Goal: Information Seeking & Learning: Learn about a topic

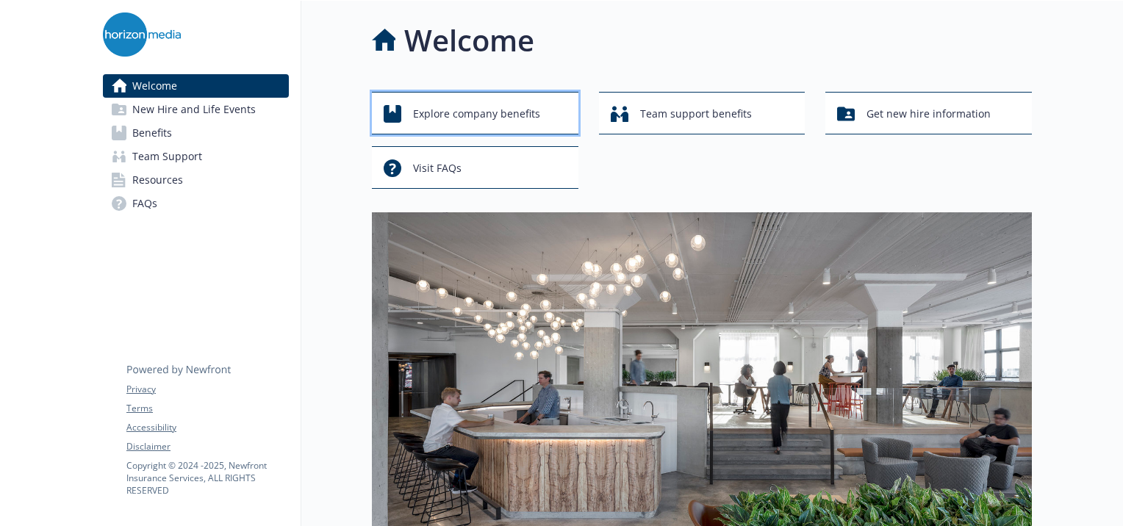
click at [523, 110] on span "Explore company benefits" at bounding box center [476, 114] width 127 height 28
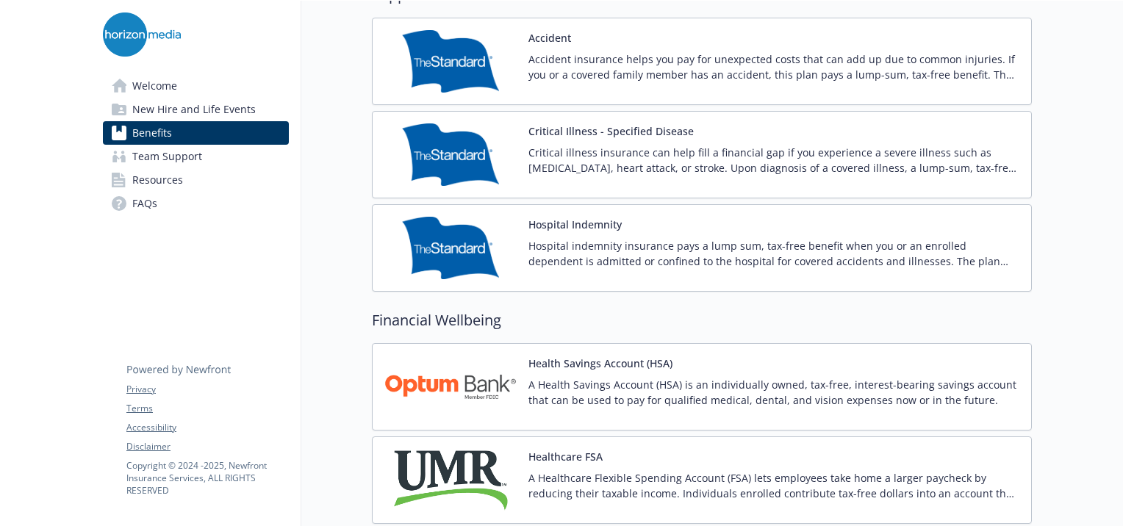
scroll to position [1978, 0]
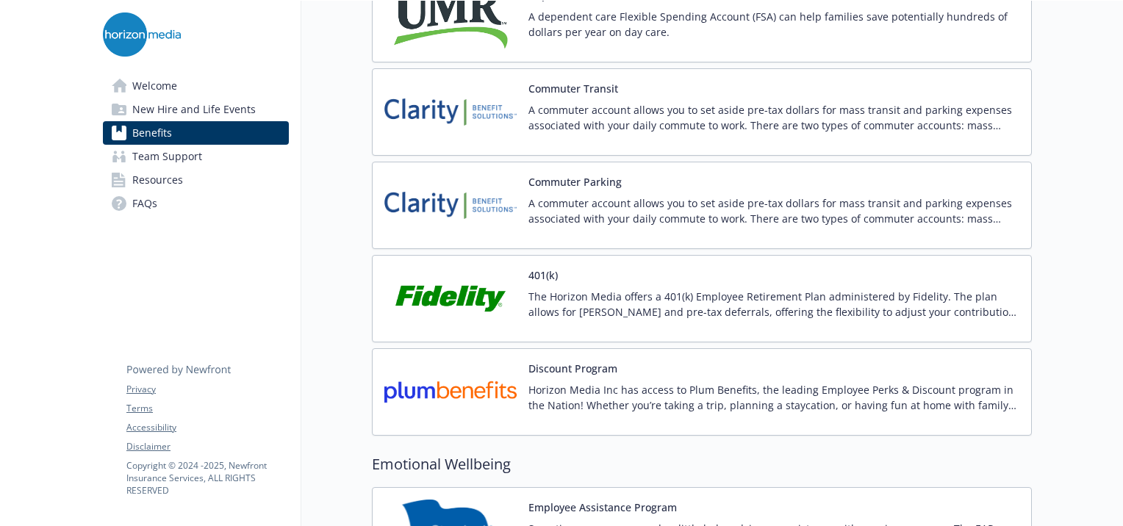
click at [496, 291] on img at bounding box center [450, 299] width 132 height 62
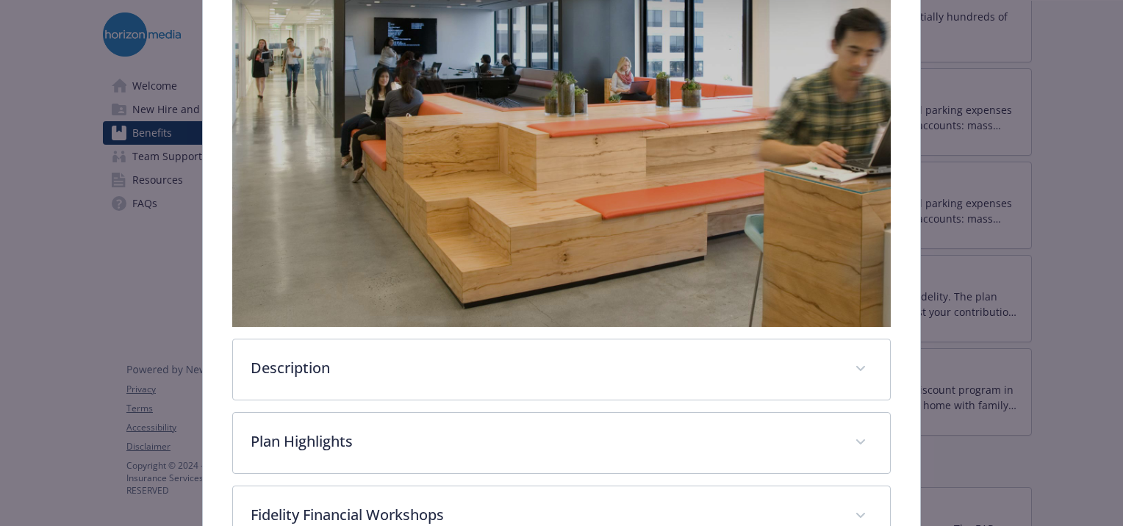
scroll to position [431, 0]
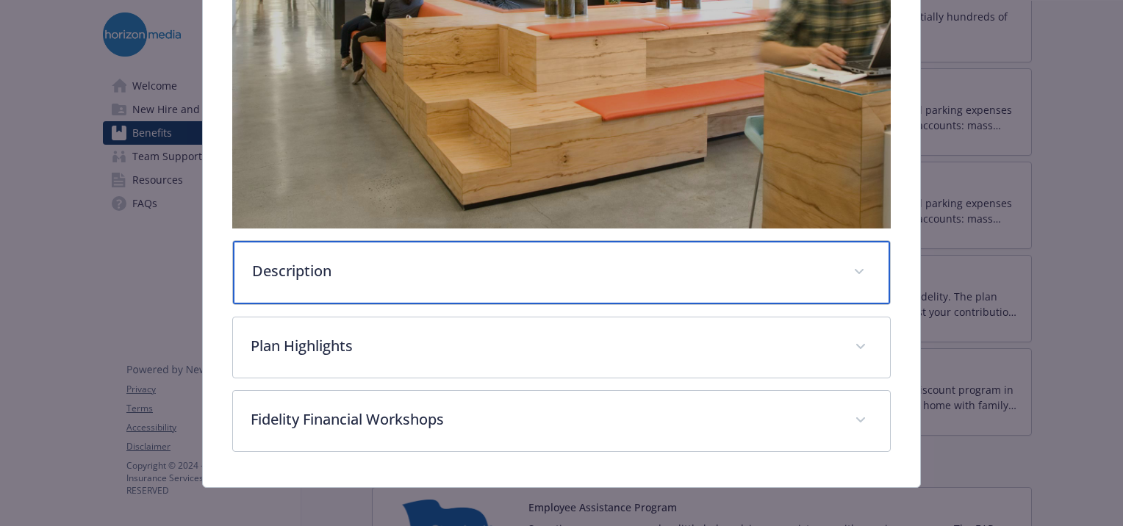
click at [447, 280] on div "Description" at bounding box center [561, 272] width 657 height 63
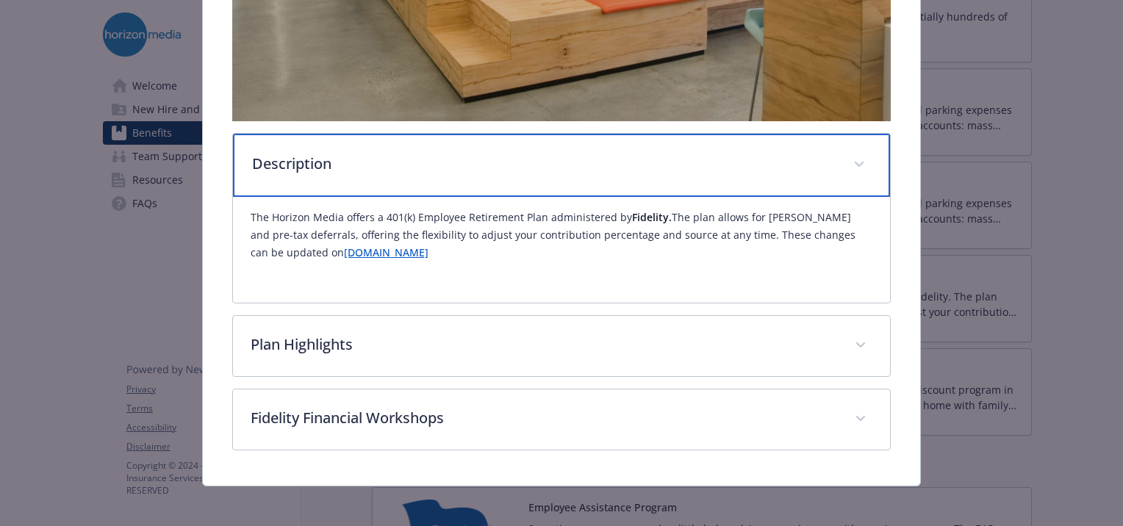
scroll to position [538, 0]
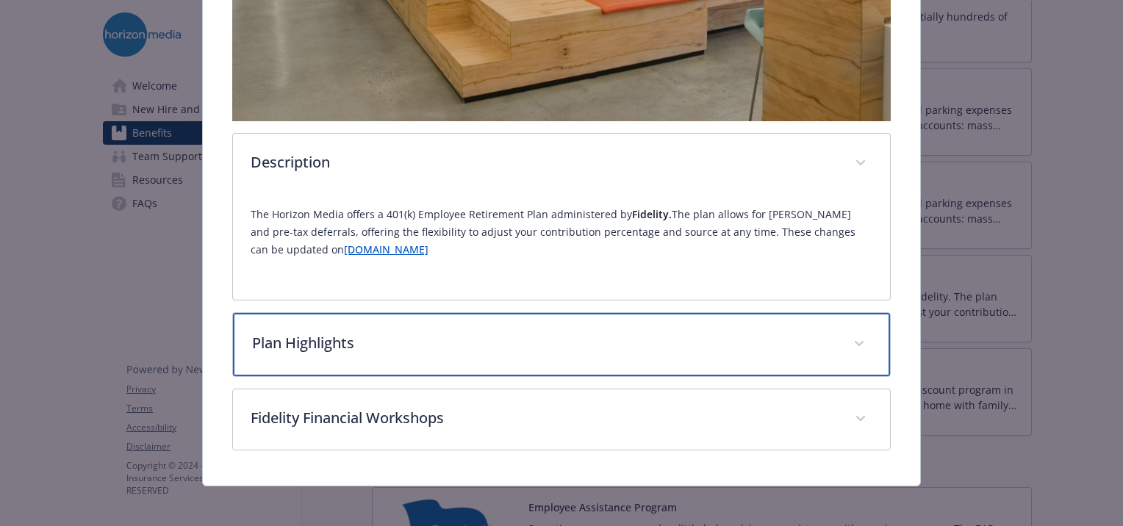
click at [449, 346] on p "Plan Highlights" at bounding box center [544, 343] width 584 height 22
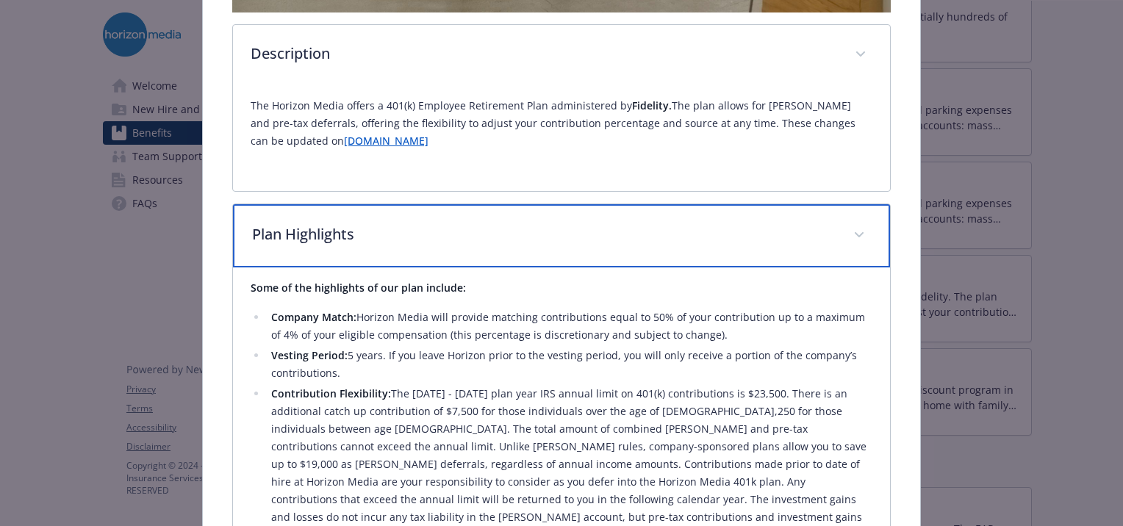
scroll to position [650, 0]
